Goal: Task Accomplishment & Management: Manage account settings

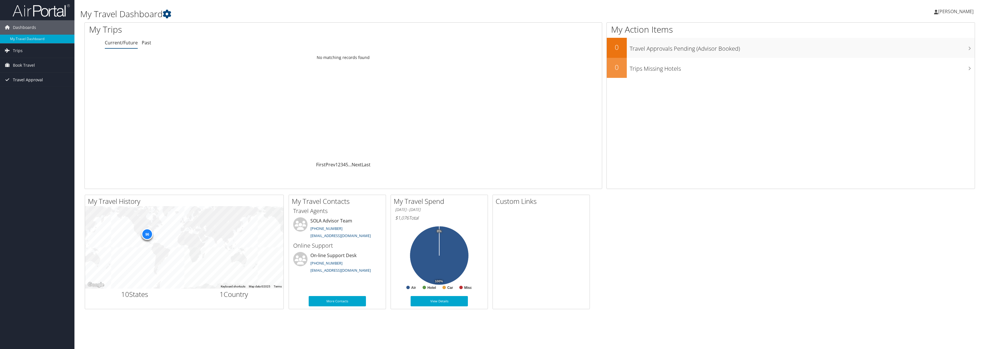
click at [25, 78] on span "Travel Approval" at bounding box center [28, 80] width 30 height 14
click at [21, 88] on link "Pending Trip Approvals" at bounding box center [37, 91] width 74 height 9
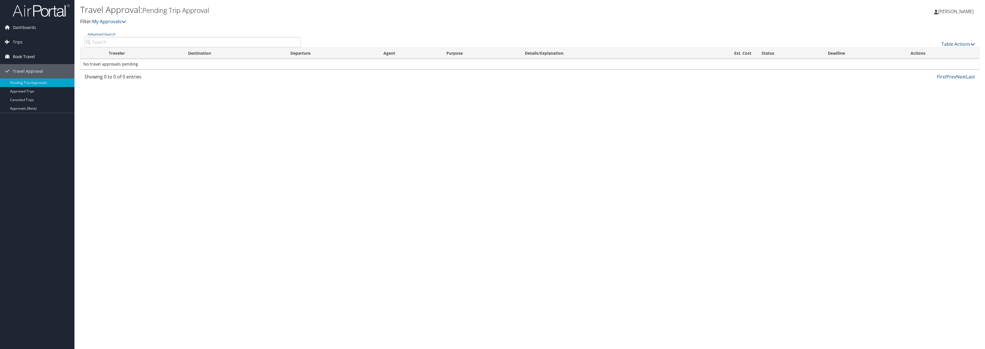
click at [21, 58] on span "Book Travel" at bounding box center [24, 57] width 22 height 14
click at [22, 76] on link "Book/Manage Online Trips" at bounding box center [37, 76] width 74 height 9
click at [17, 25] on span "Dashboards" at bounding box center [24, 27] width 23 height 14
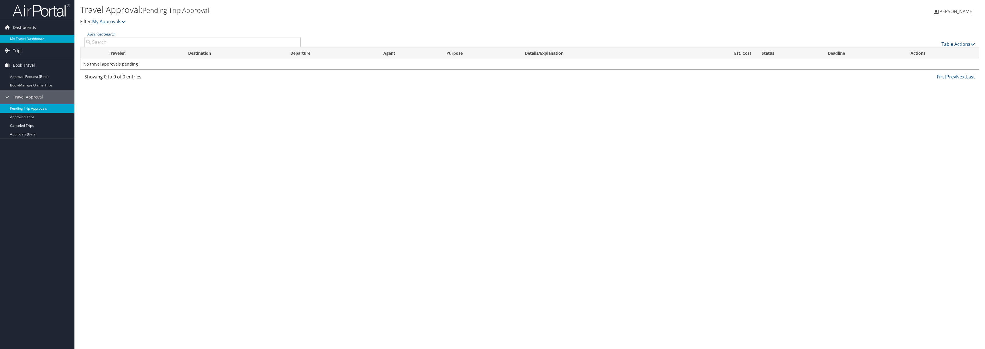
click at [20, 39] on link "My Travel Dashboard" at bounding box center [37, 39] width 74 height 9
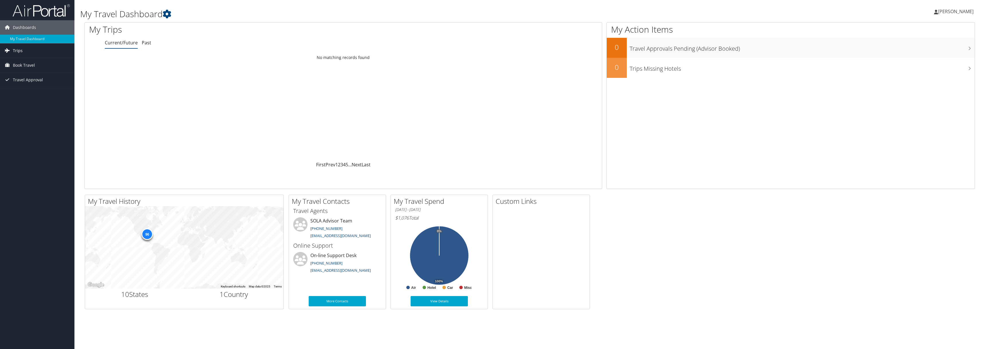
click at [19, 49] on span "Trips" at bounding box center [18, 51] width 10 height 14
click at [22, 60] on link "Current/Future Trips" at bounding box center [37, 62] width 74 height 9
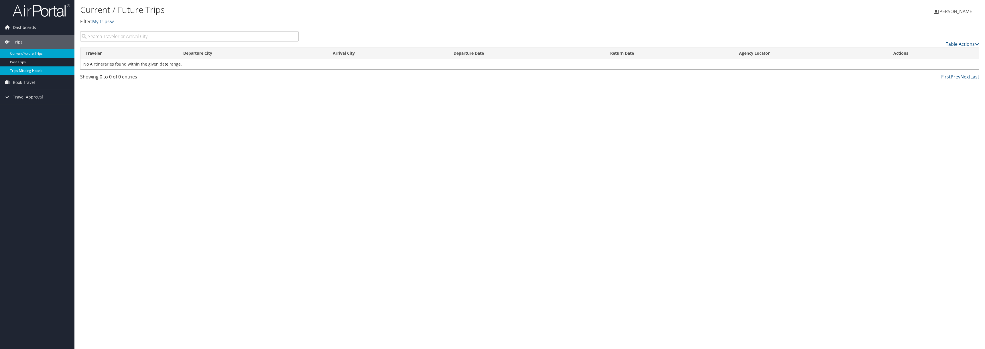
click at [16, 72] on link "Trips Missing Hotels" at bounding box center [37, 70] width 74 height 9
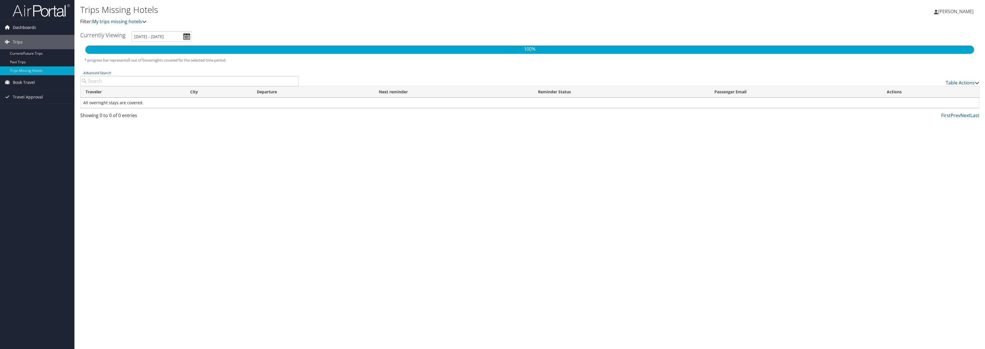
click at [11, 27] on icon at bounding box center [7, 27] width 9 height 9
click at [21, 29] on span "Dashboards" at bounding box center [24, 27] width 23 height 14
click at [20, 80] on span "Book Travel" at bounding box center [24, 82] width 22 height 14
click at [22, 103] on link "Book/Manage Online Trips" at bounding box center [37, 102] width 74 height 9
